Goal: Information Seeking & Learning: Learn about a topic

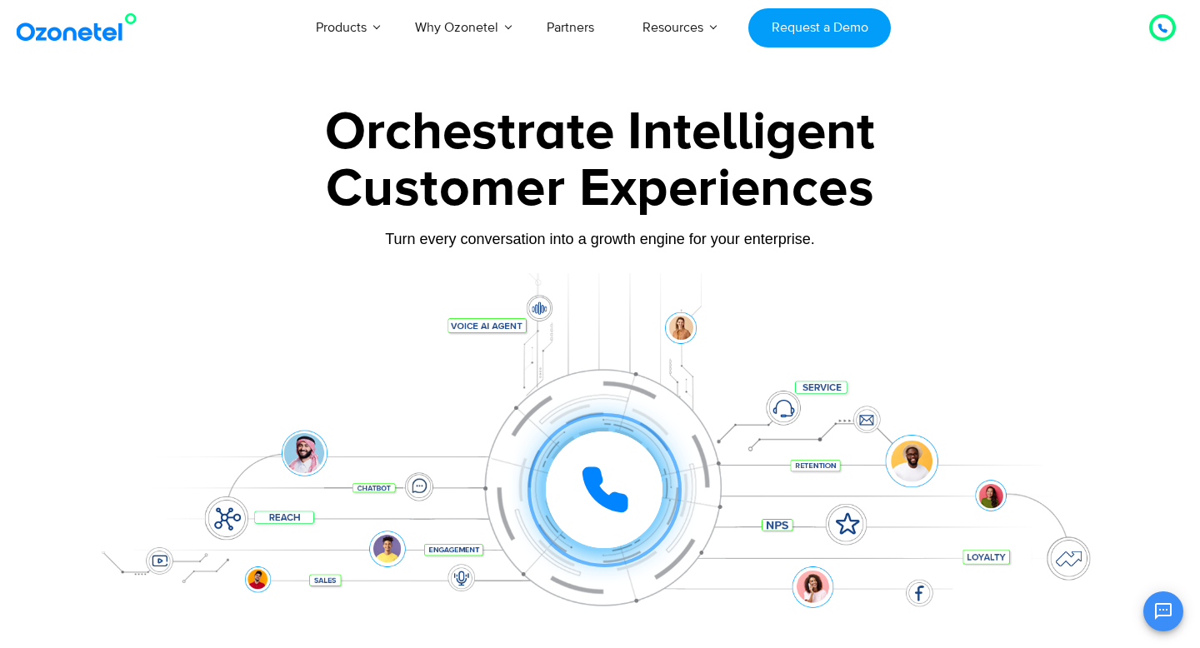
click at [609, 490] on icon at bounding box center [605, 490] width 50 height 50
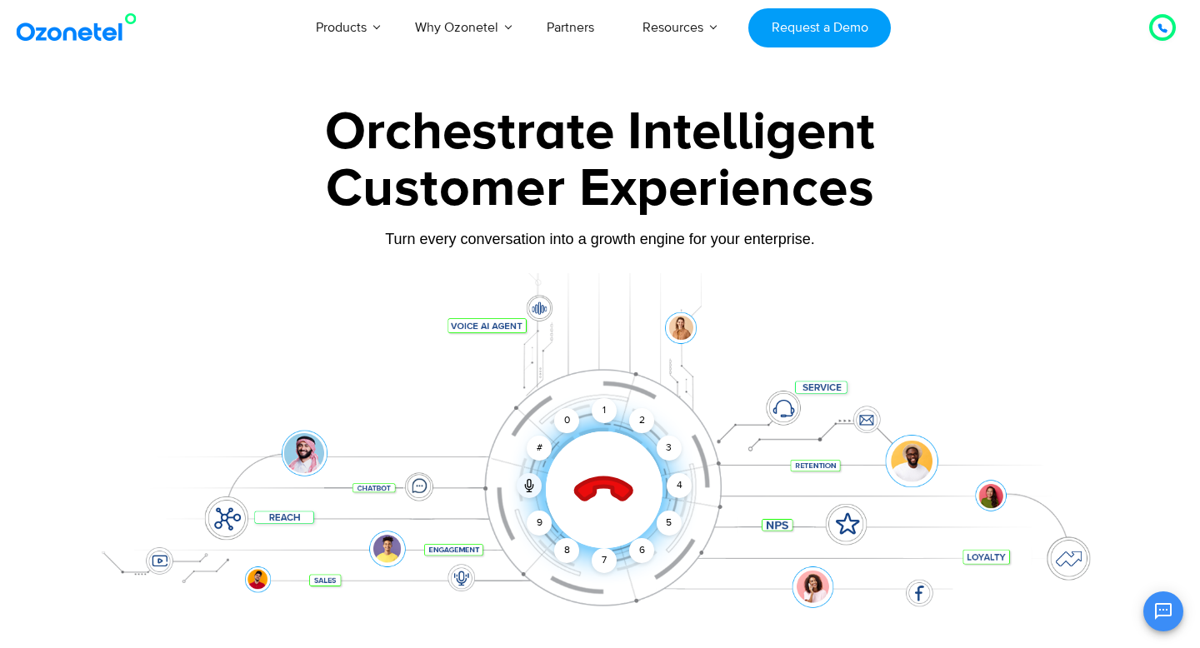
click at [613, 482] on icon at bounding box center [604, 491] width 58 height 58
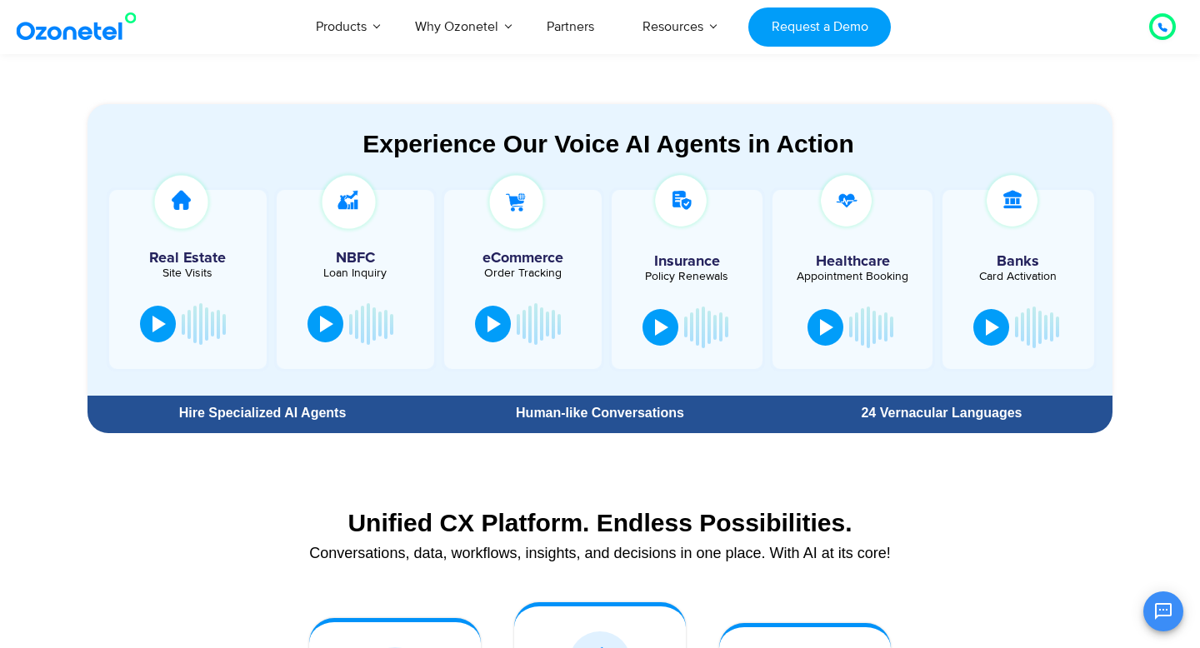
scroll to position [875, 0]
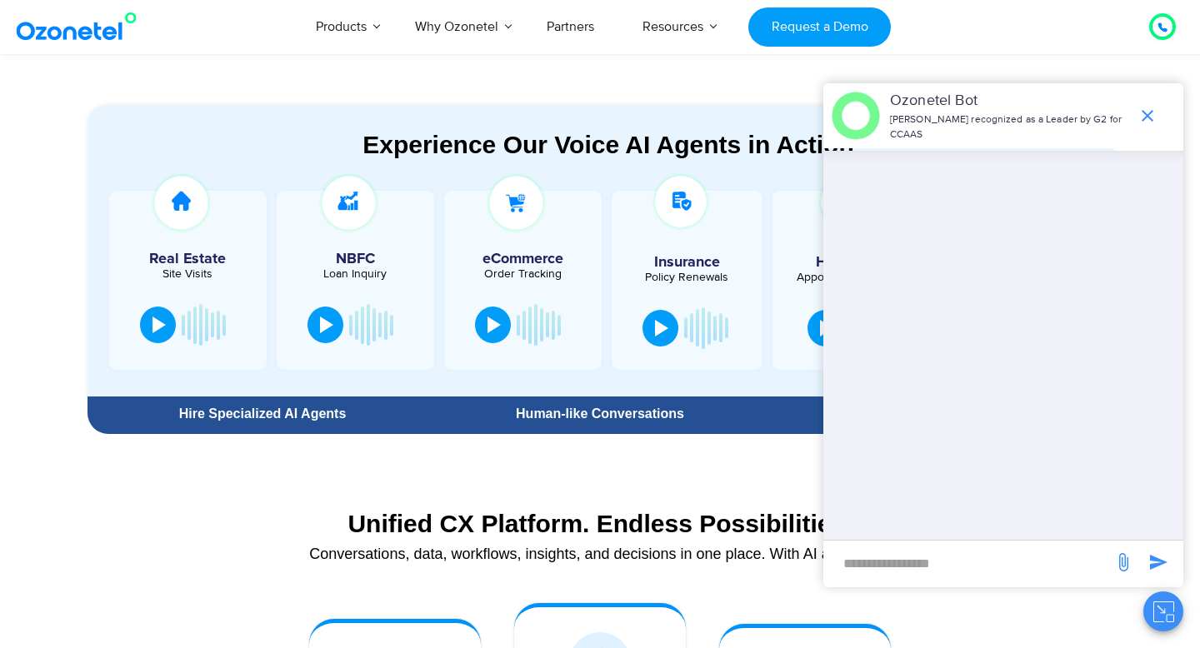
click at [870, 567] on input "new-msg-input" at bounding box center [968, 563] width 273 height 28
type input "**"
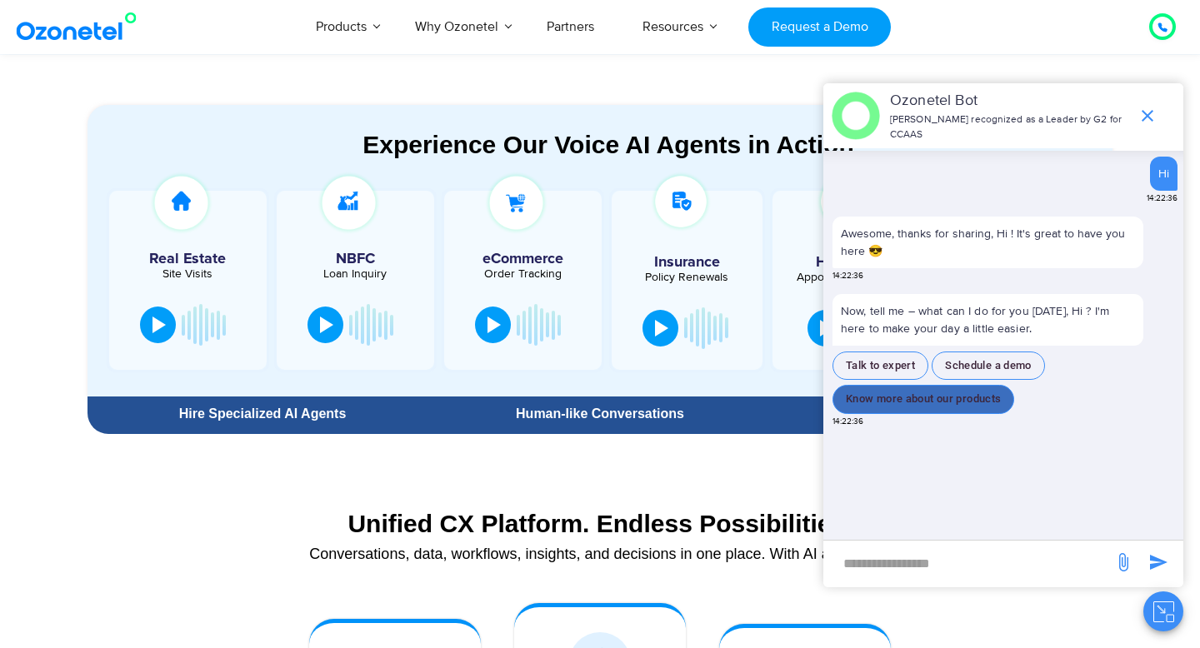
click at [977, 393] on button "Know more about our products" at bounding box center [924, 399] width 182 height 29
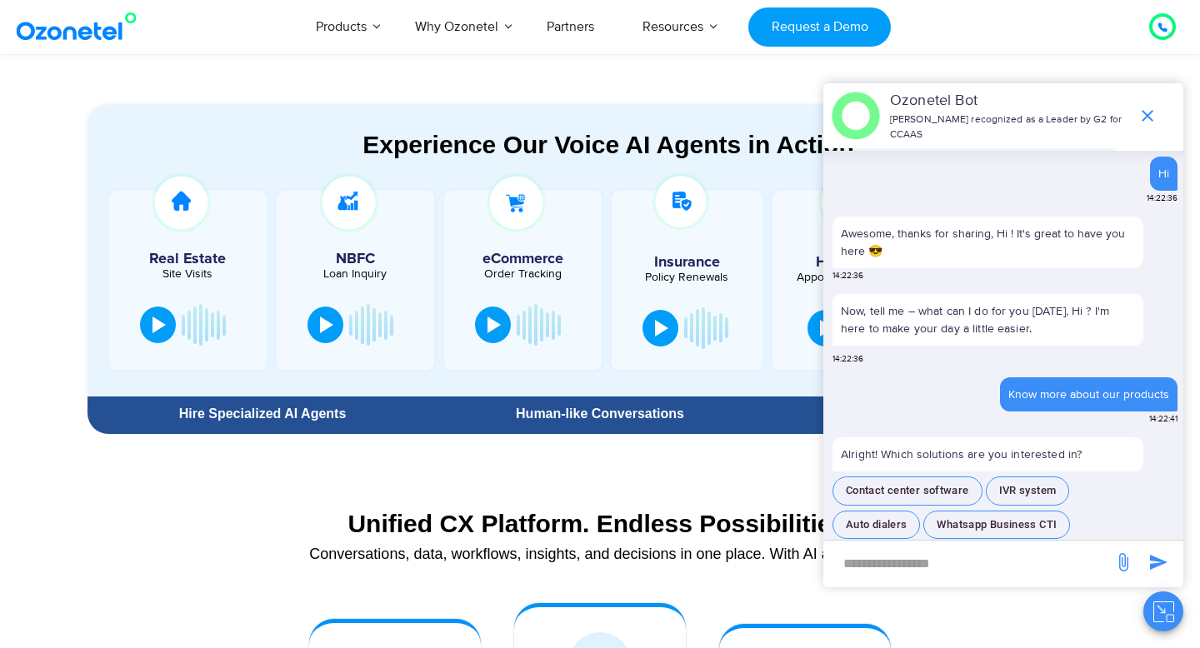
scroll to position [19, 0]
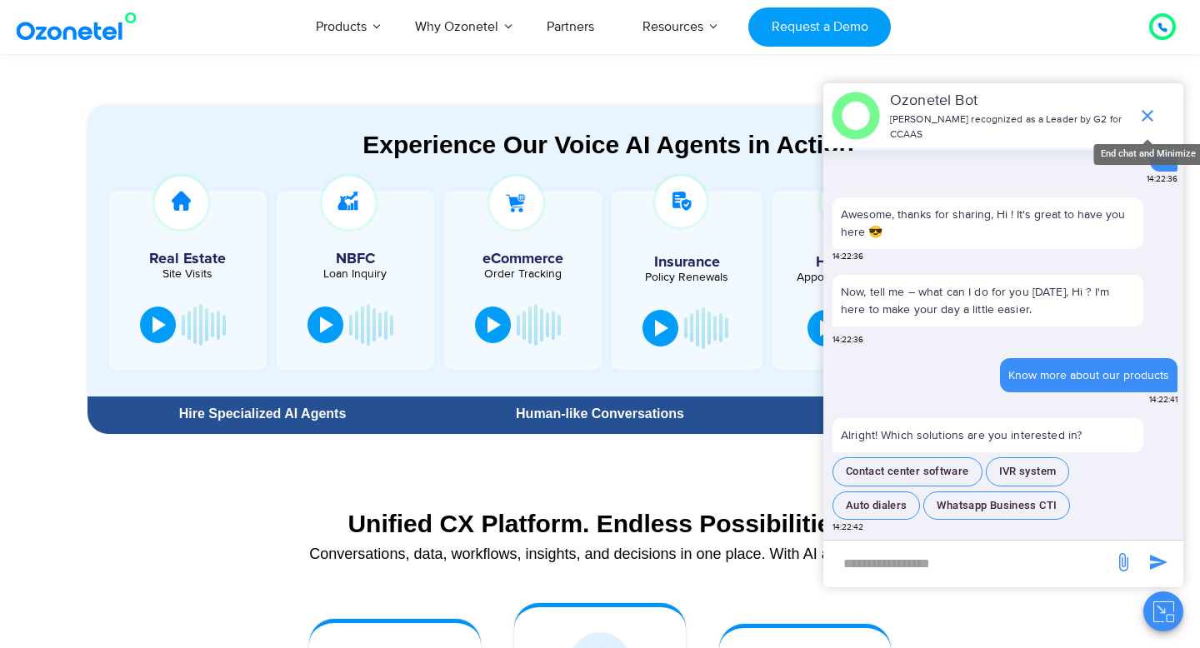
click at [1142, 113] on icon "end chat or minimize" at bounding box center [1148, 116] width 20 height 20
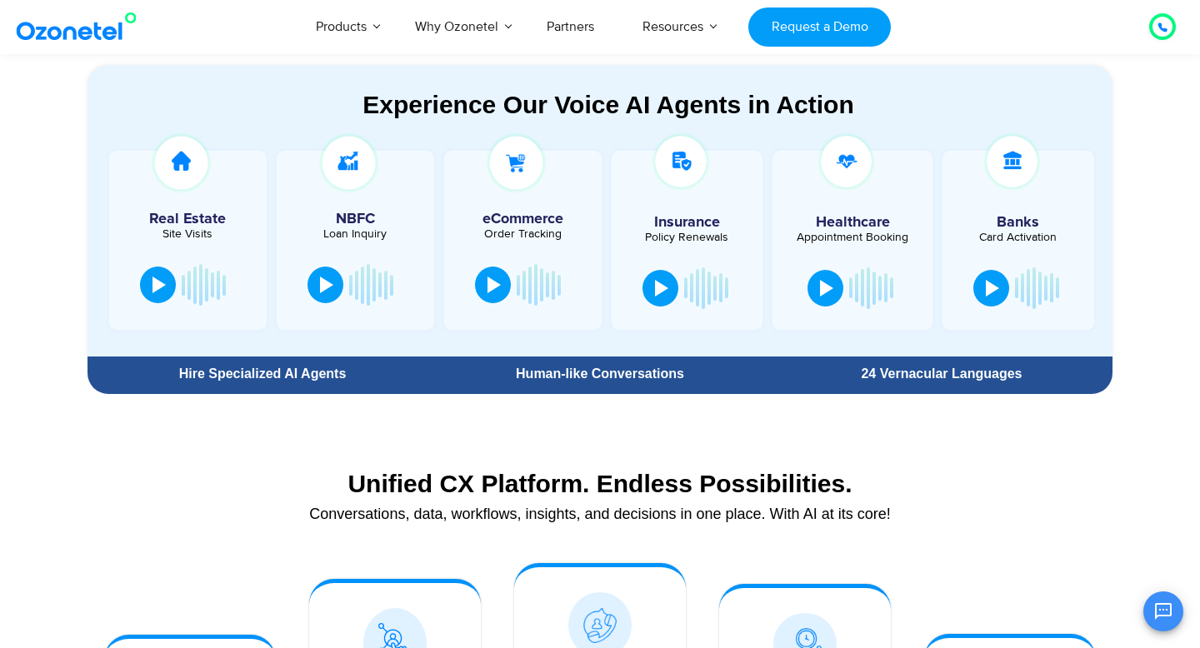
scroll to position [894, 0]
